Goal: Communication & Community: Participate in discussion

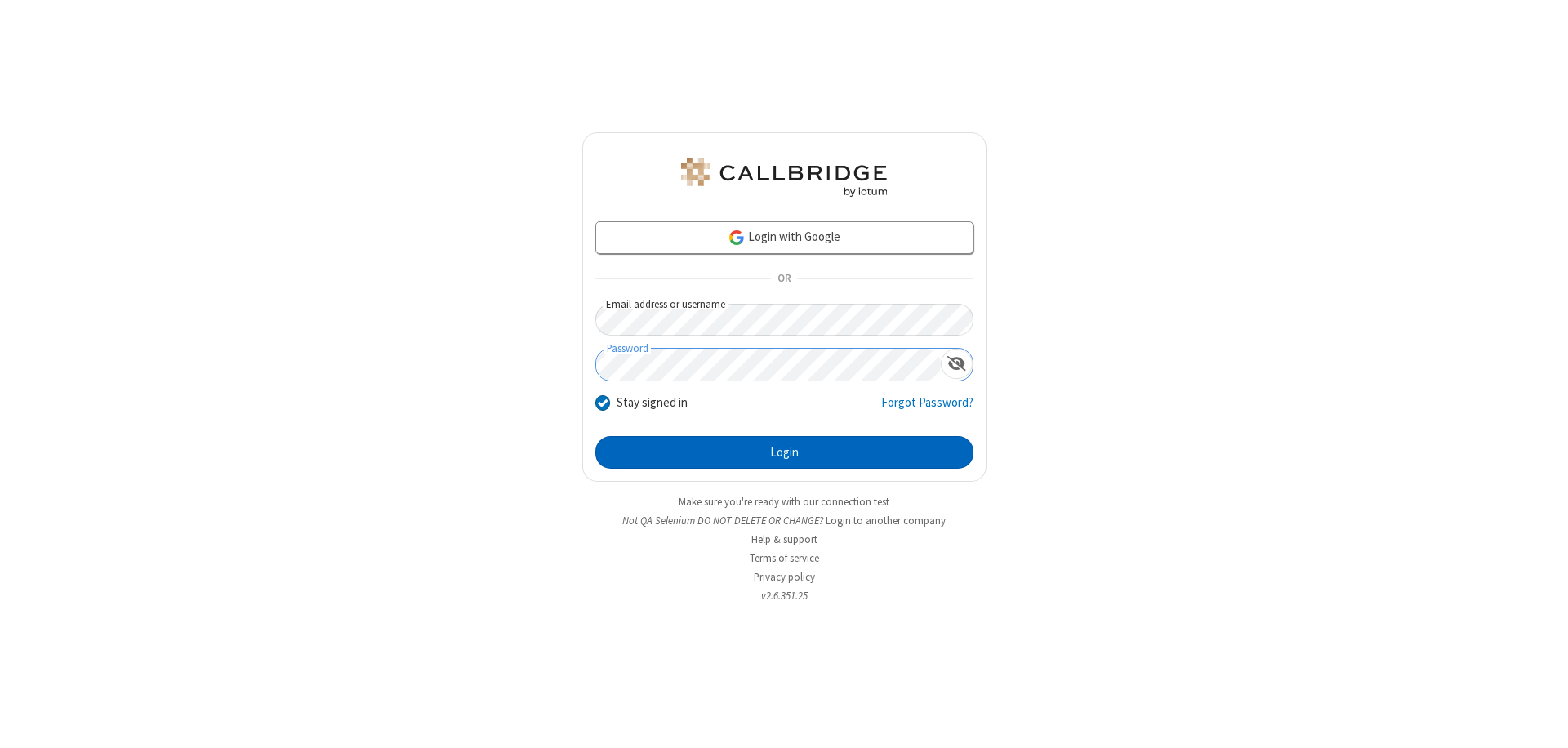
click at [784, 452] on button "Login" at bounding box center [784, 452] width 378 height 33
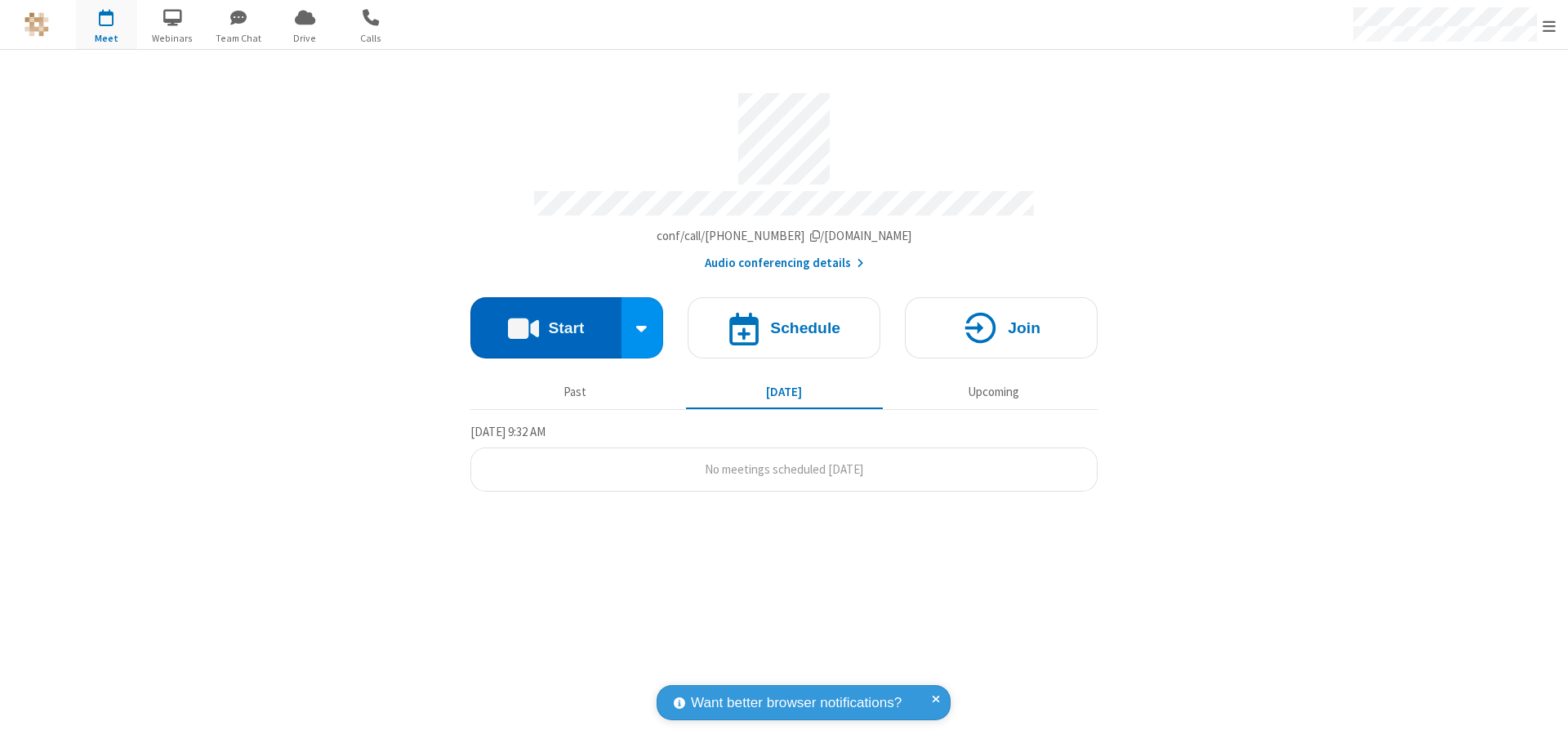
click at [545, 320] on button "Start" at bounding box center [546, 327] width 151 height 61
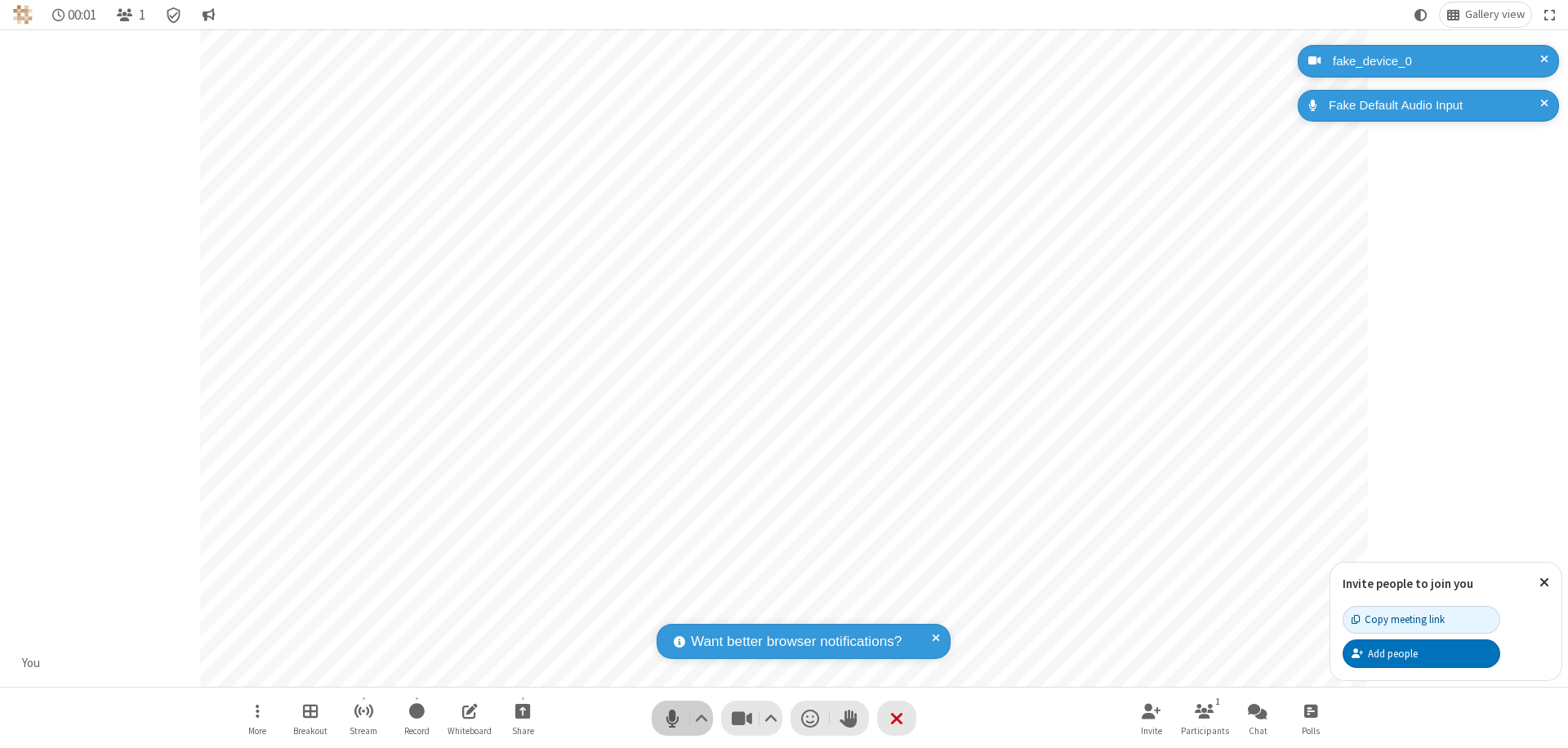
click at [672, 718] on span "Mute (⌘+Shift+A)" at bounding box center [671, 718] width 24 height 23
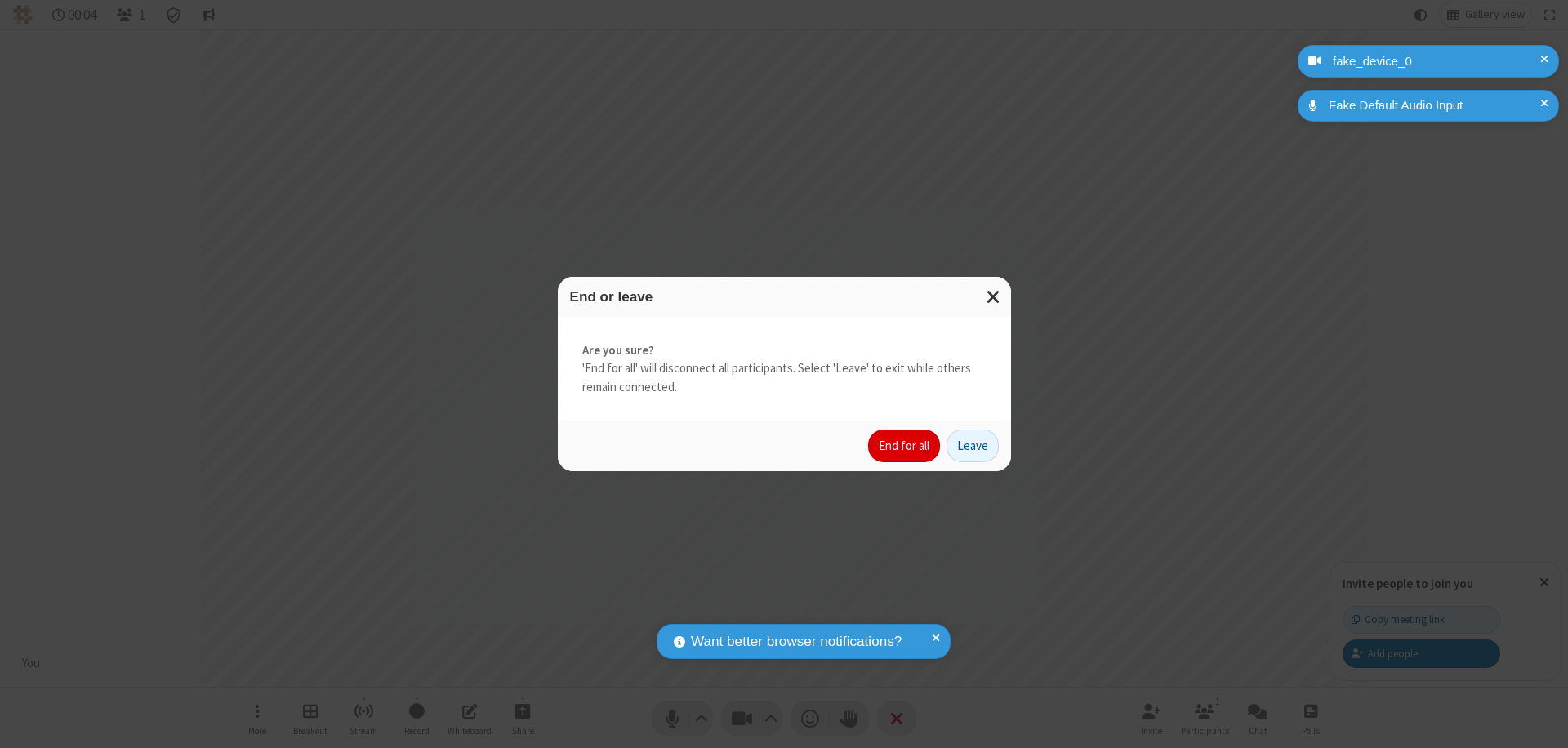
click at [904, 445] on button "End for all" at bounding box center [904, 445] width 72 height 33
